Goal: Book appointment/travel/reservation

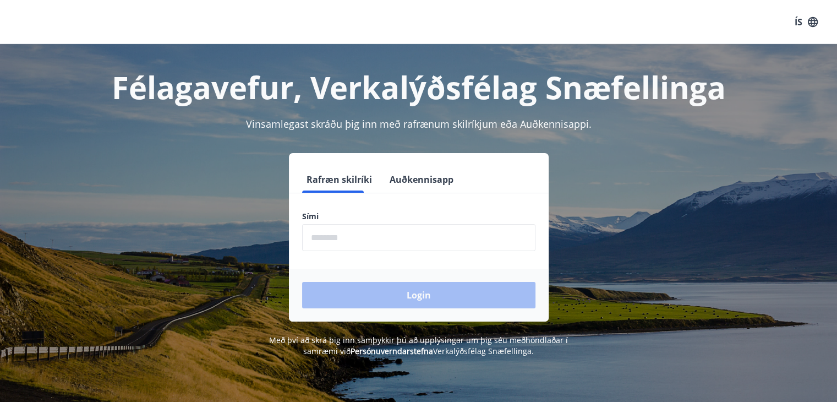
click at [406, 169] on div "Rafræn skilríki Auðkennisapp Sími ​ Login" at bounding box center [419, 237] width 260 height 168
click at [407, 172] on button "Auðkennisapp" at bounding box center [421, 179] width 73 height 26
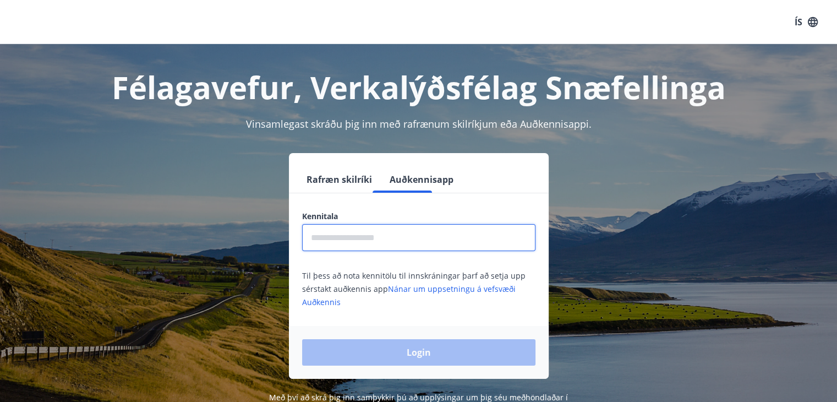
click at [391, 242] on input "text" at bounding box center [418, 237] width 233 height 27
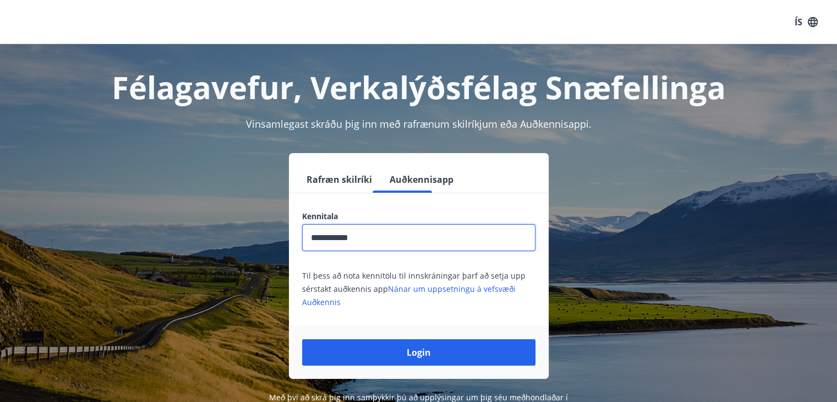
type input "**********"
click at [302, 339] on button "Login" at bounding box center [418, 352] width 233 height 26
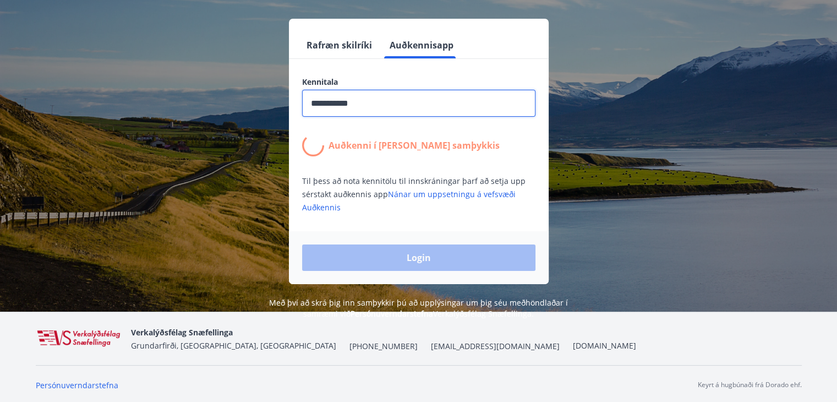
scroll to position [137, 0]
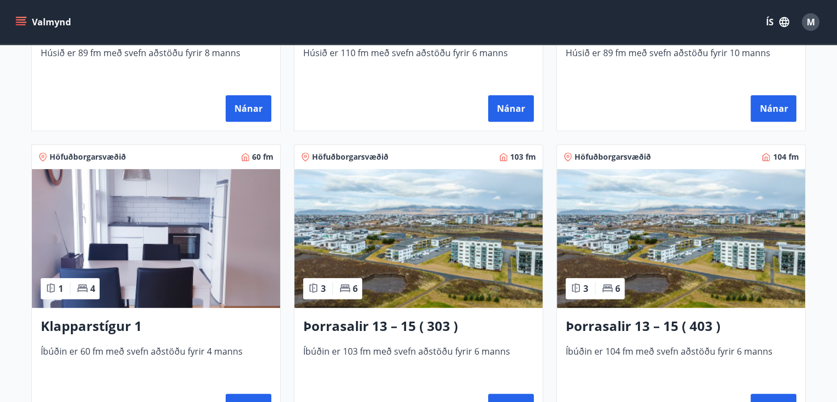
scroll to position [442, 0]
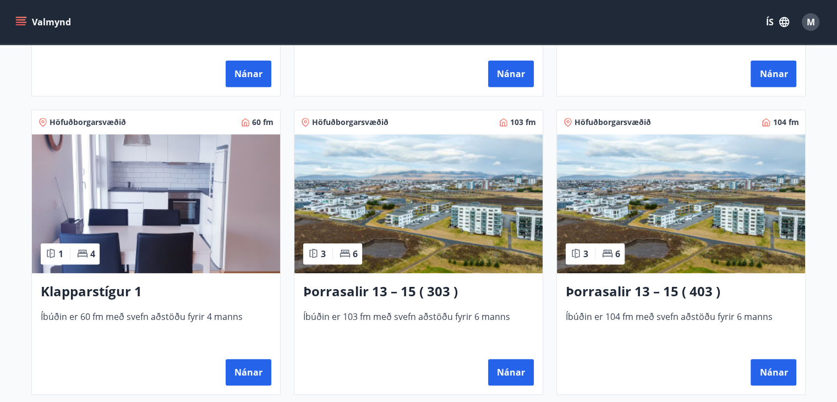
click at [374, 177] on img at bounding box center [419, 203] width 248 height 139
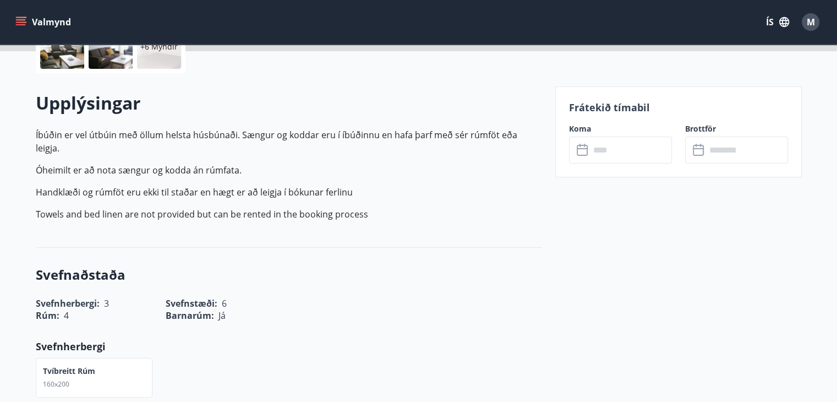
scroll to position [275, 0]
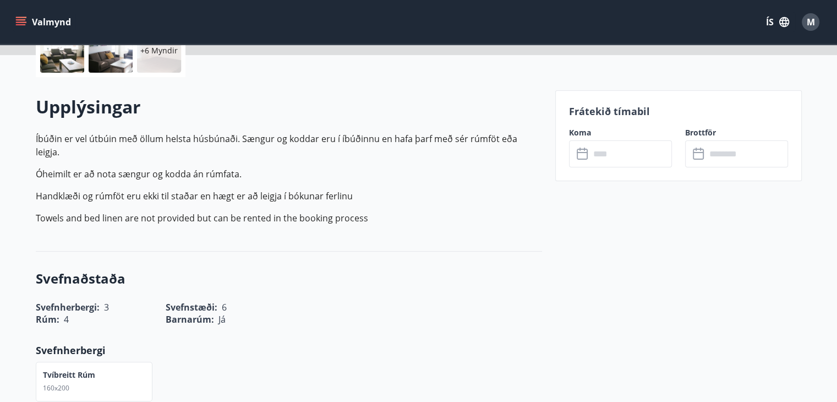
click at [616, 149] on input "text" at bounding box center [631, 153] width 82 height 27
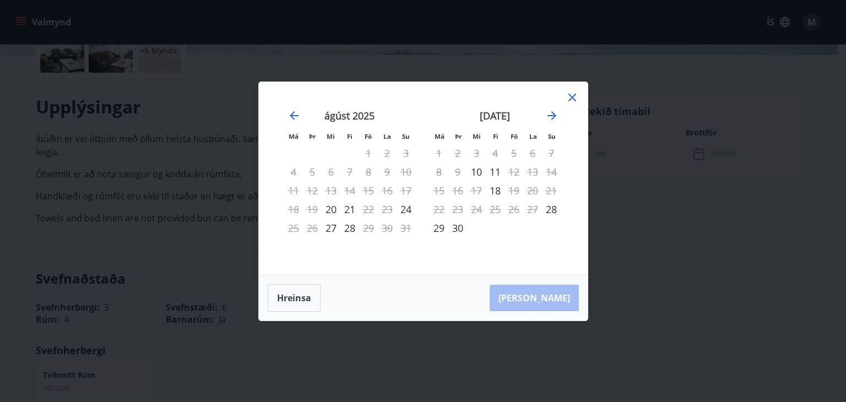
click at [575, 97] on icon at bounding box center [571, 97] width 13 height 13
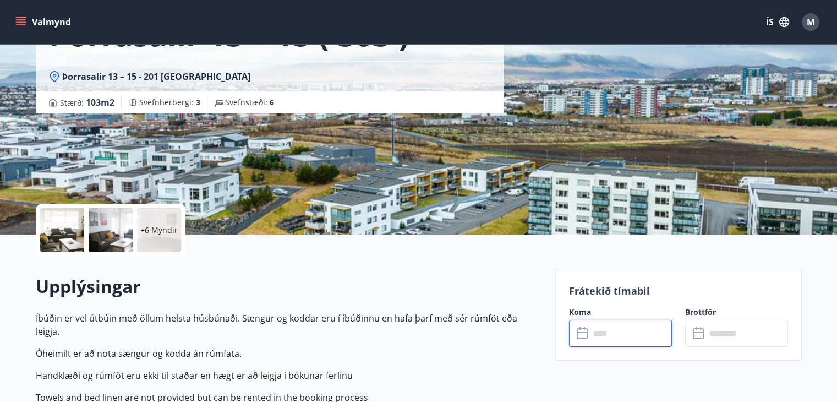
scroll to position [55, 0]
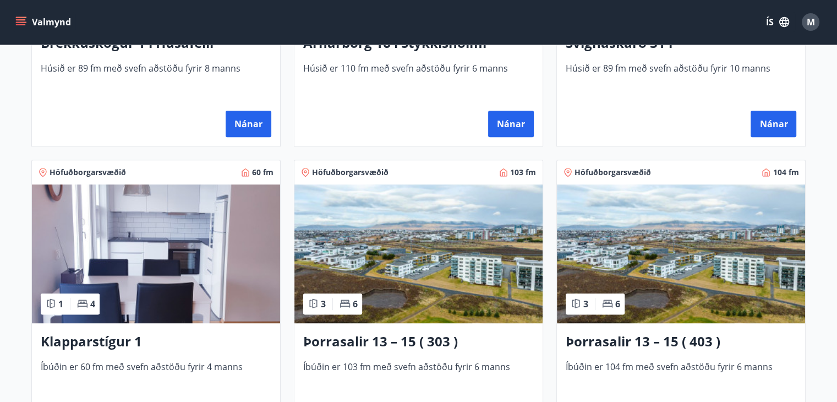
scroll to position [440, 0]
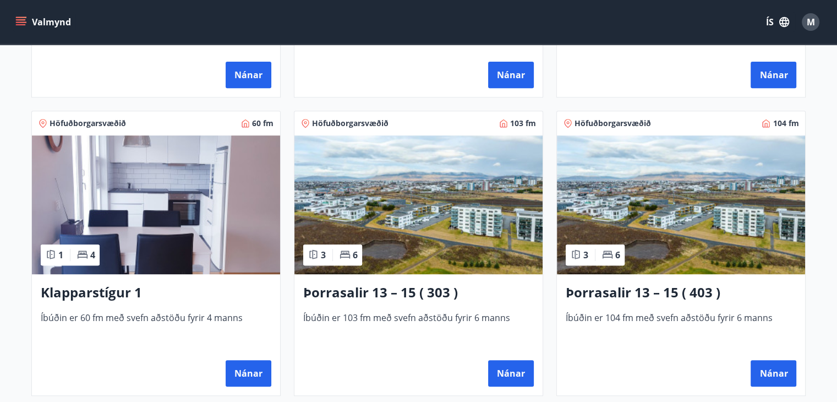
click at [658, 191] on img at bounding box center [681, 204] width 248 height 139
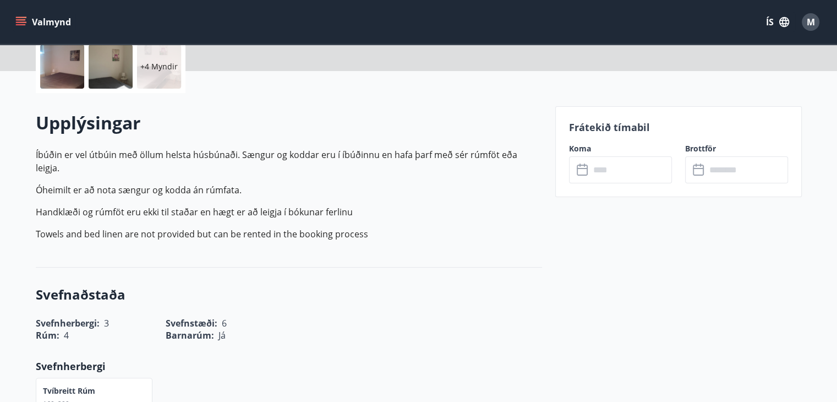
scroll to position [275, 0]
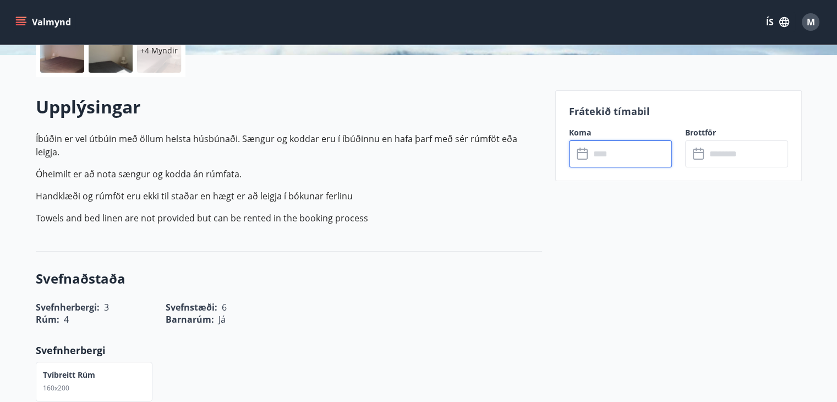
click at [652, 151] on input "text" at bounding box center [631, 153] width 82 height 27
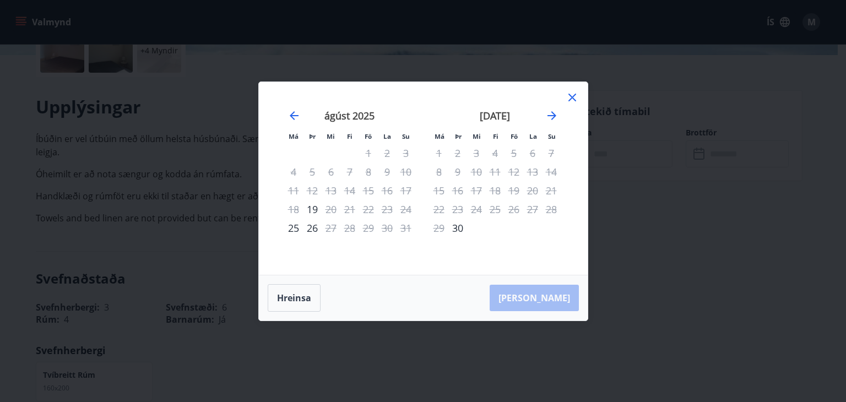
click at [573, 95] on icon at bounding box center [571, 97] width 13 height 13
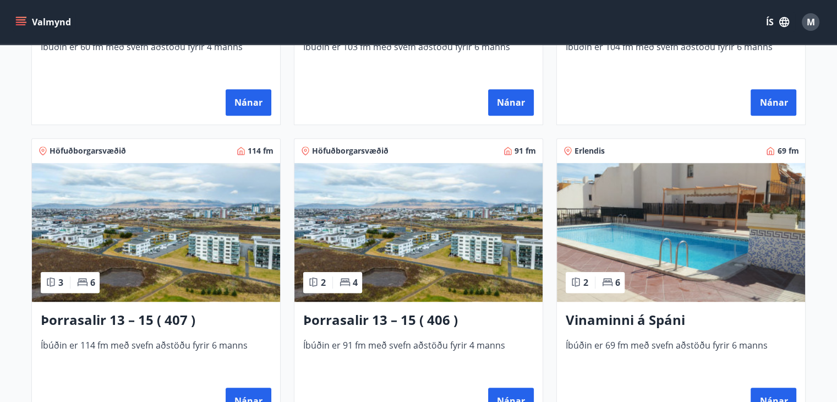
scroll to position [717, 0]
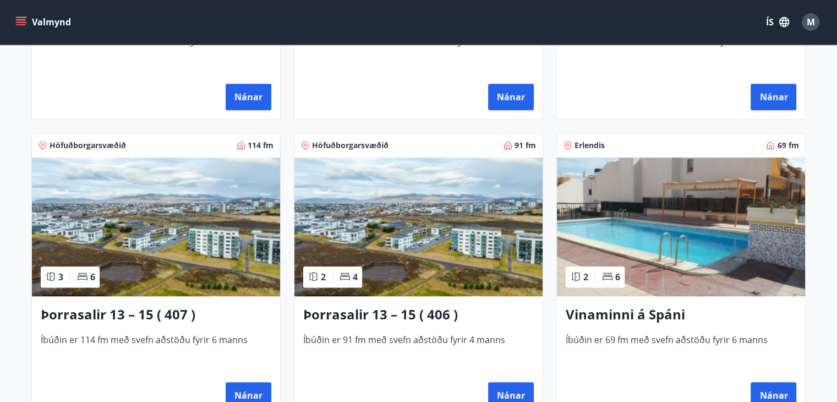
click at [193, 202] on img at bounding box center [156, 226] width 248 height 139
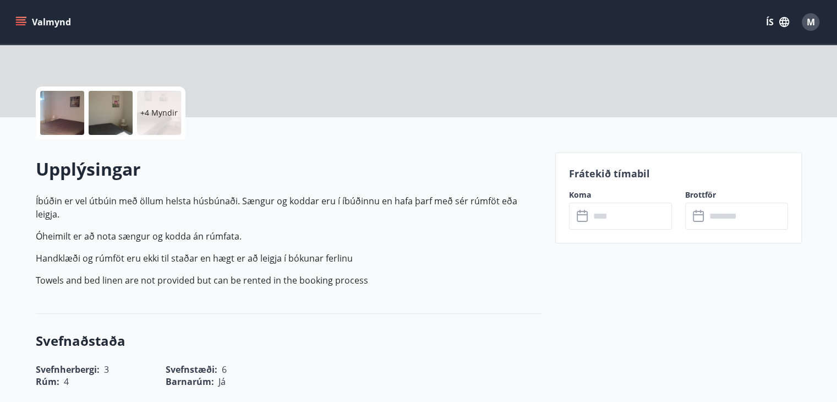
scroll to position [220, 0]
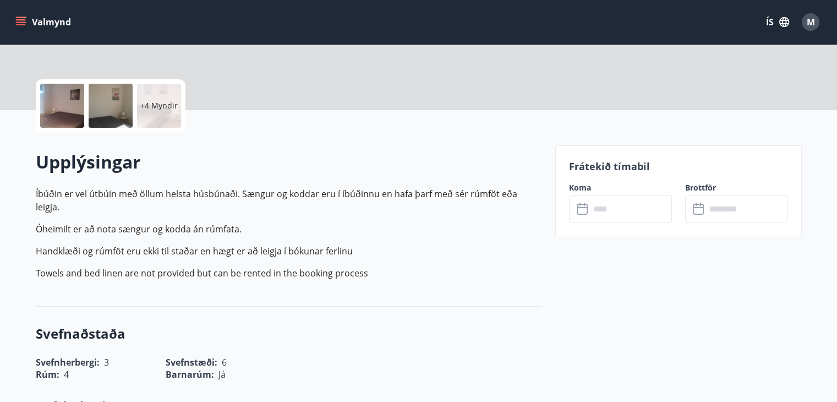
click at [597, 203] on input "text" at bounding box center [631, 208] width 82 height 27
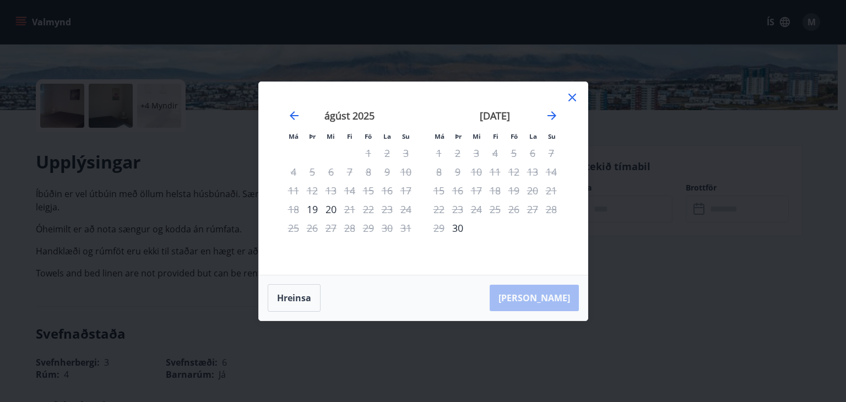
click at [570, 96] on icon at bounding box center [572, 98] width 8 height 8
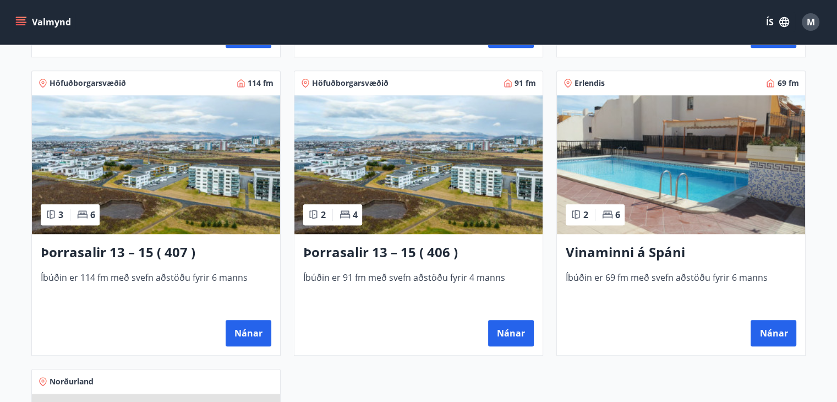
scroll to position [771, 0]
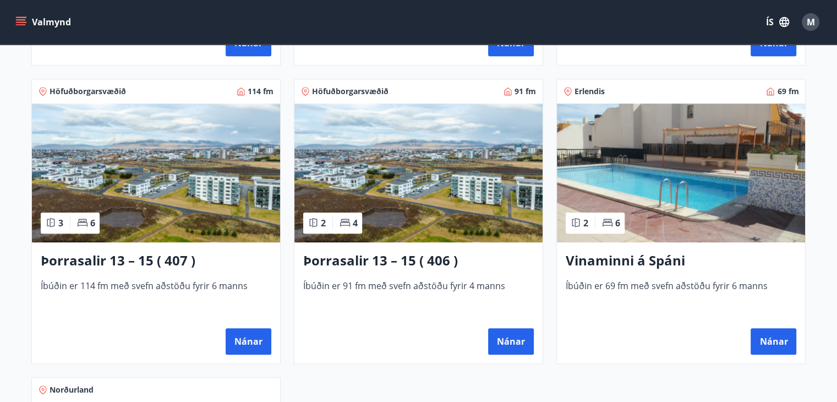
click at [456, 187] on img at bounding box center [419, 173] width 248 height 139
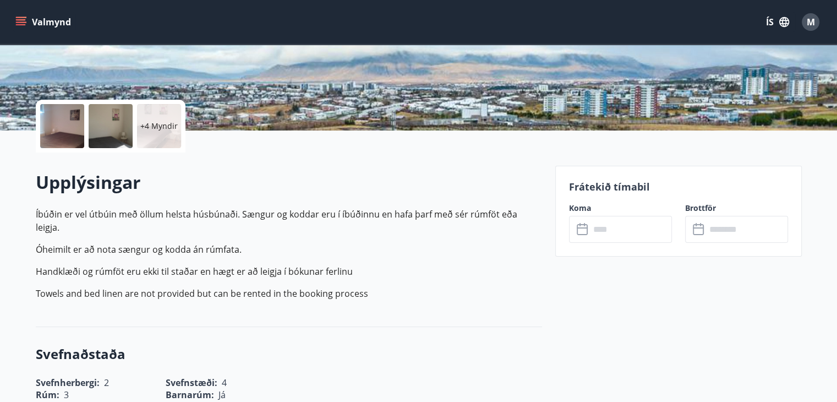
scroll to position [275, 0]
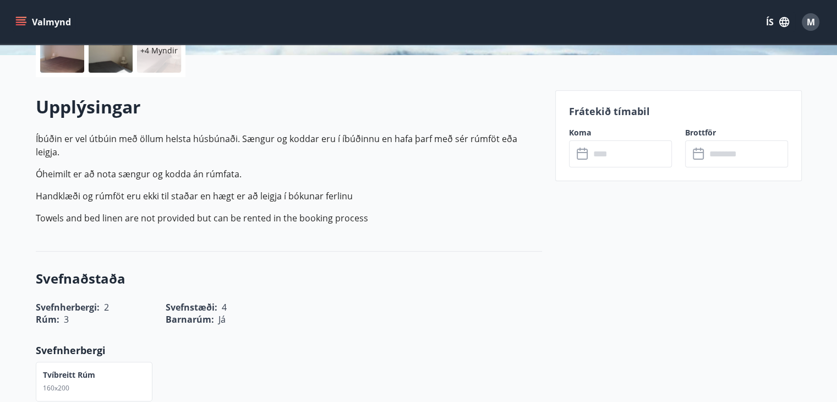
click at [598, 130] on label "Koma" at bounding box center [620, 132] width 103 height 11
click at [598, 153] on input "text" at bounding box center [631, 153] width 82 height 27
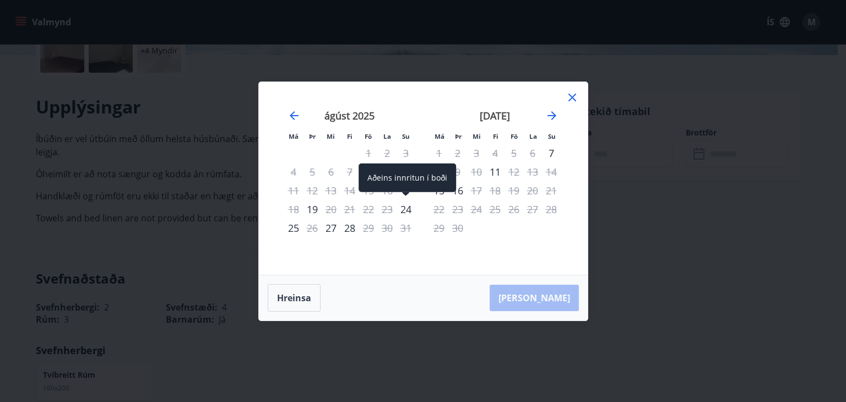
click at [409, 210] on div "24" at bounding box center [405, 209] width 19 height 19
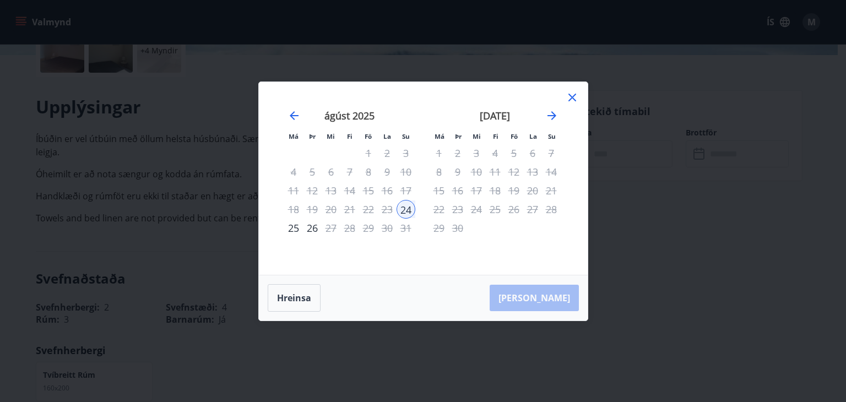
click at [575, 99] on icon at bounding box center [571, 97] width 13 height 13
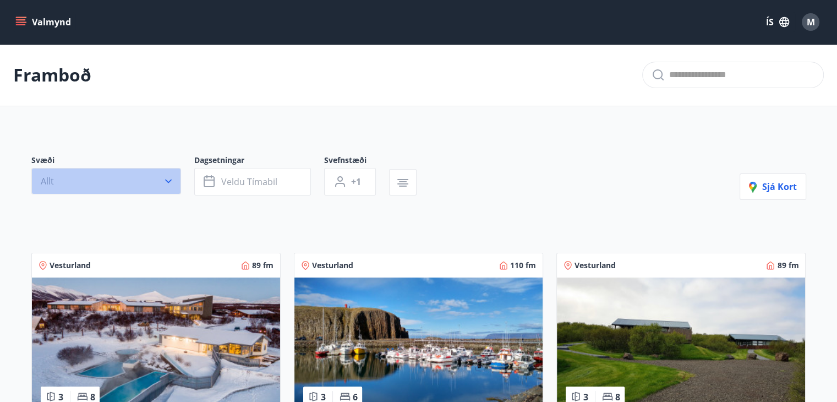
click at [128, 183] on button "Allt" at bounding box center [106, 181] width 150 height 26
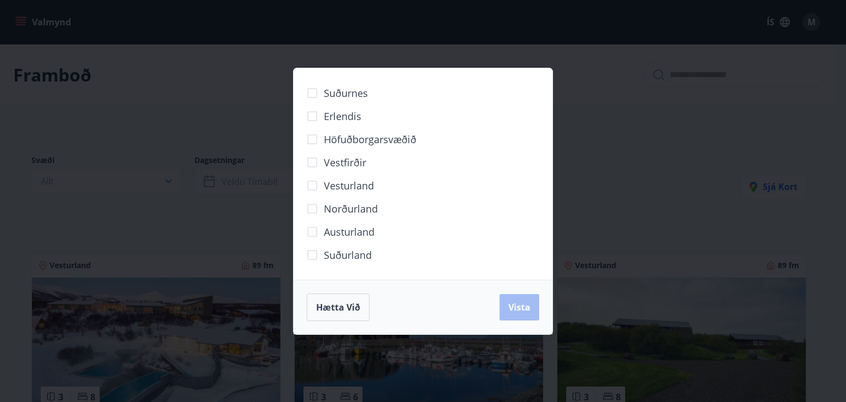
drag, startPoint x: 725, startPoint y: 193, endPoint x: 665, endPoint y: 188, distance: 60.3
click at [720, 195] on div "Suðurnes Erlendis Höfuðborgarsvæðið Vestfirðir Vesturland Norðurland Austurland…" at bounding box center [423, 201] width 846 height 402
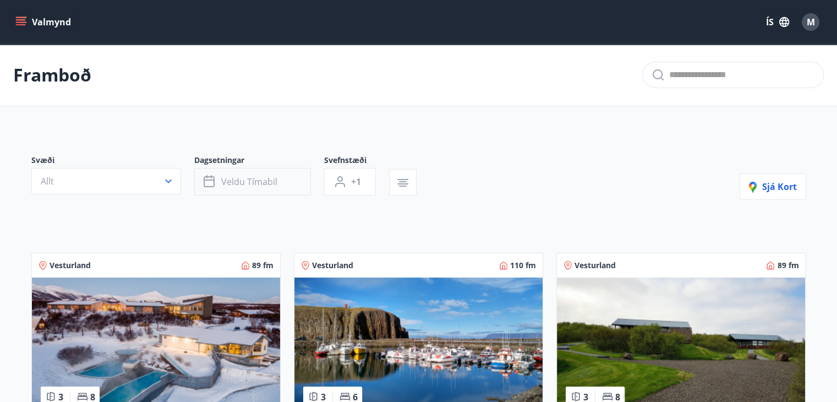
click at [254, 176] on span "Veldu tímabil" at bounding box center [249, 182] width 56 height 12
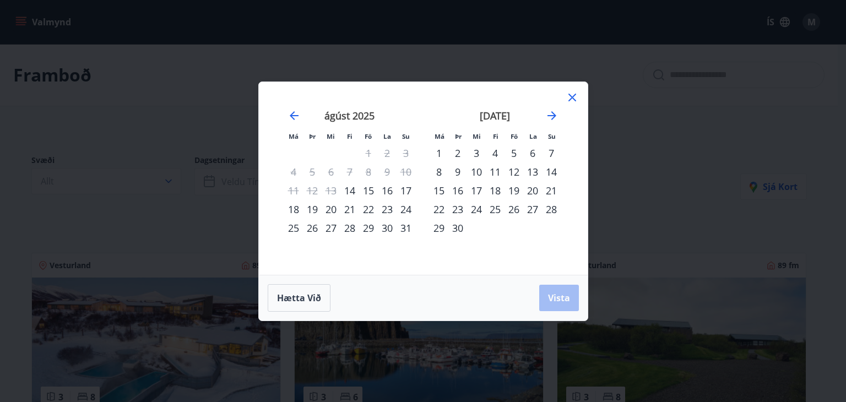
click at [383, 204] on div "23" at bounding box center [387, 209] width 19 height 19
click at [405, 205] on div "24" at bounding box center [405, 209] width 19 height 19
click at [570, 293] on button "Vista" at bounding box center [559, 298] width 40 height 26
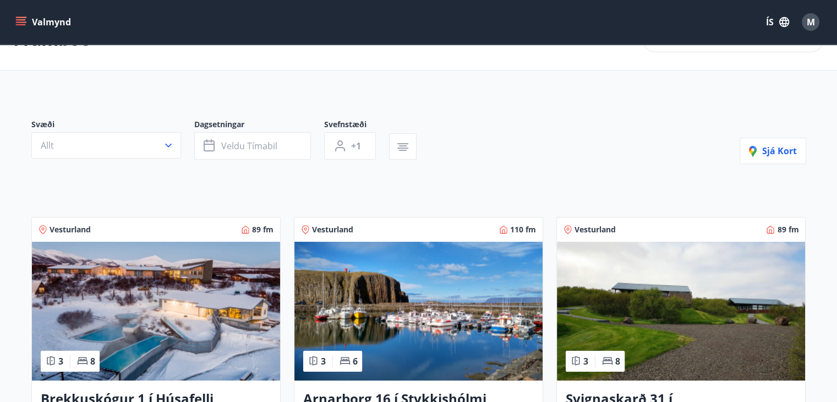
drag, startPoint x: 26, startPoint y: 7, endPoint x: 32, endPoint y: 9, distance: 6.7
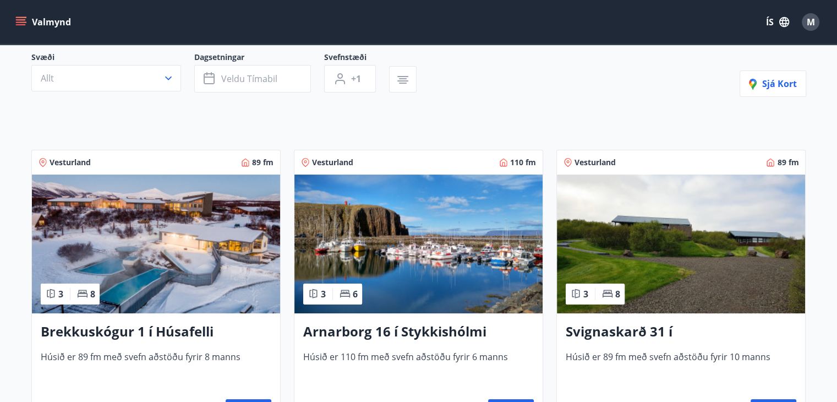
scroll to position [110, 0]
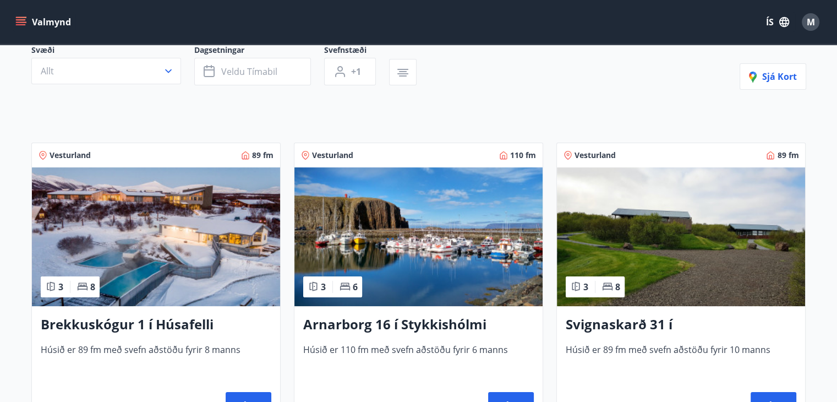
drag, startPoint x: 32, startPoint y: 9, endPoint x: 488, endPoint y: 101, distance: 464.4
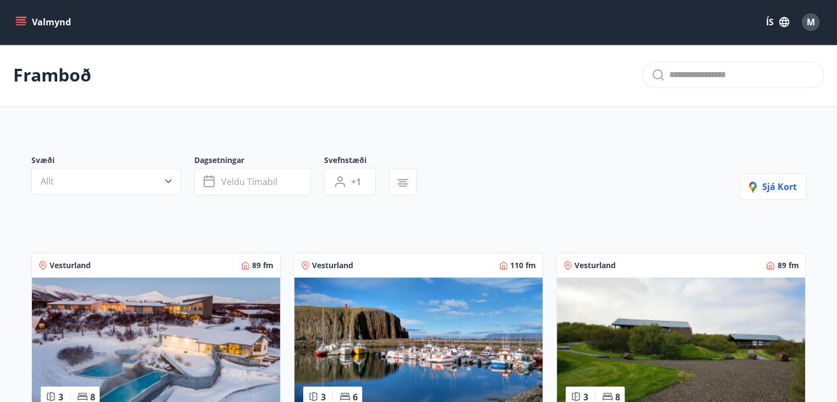
scroll to position [0, 0]
